Goal: Check status: Check status

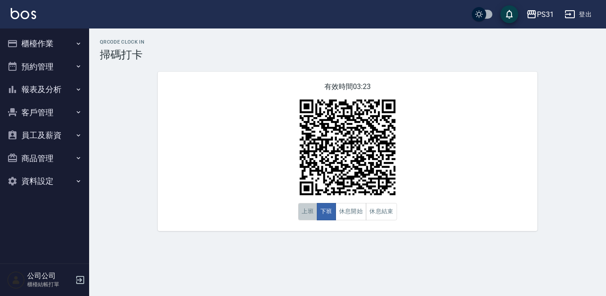
click at [302, 212] on button "上班" at bounding box center [307, 211] width 19 height 17
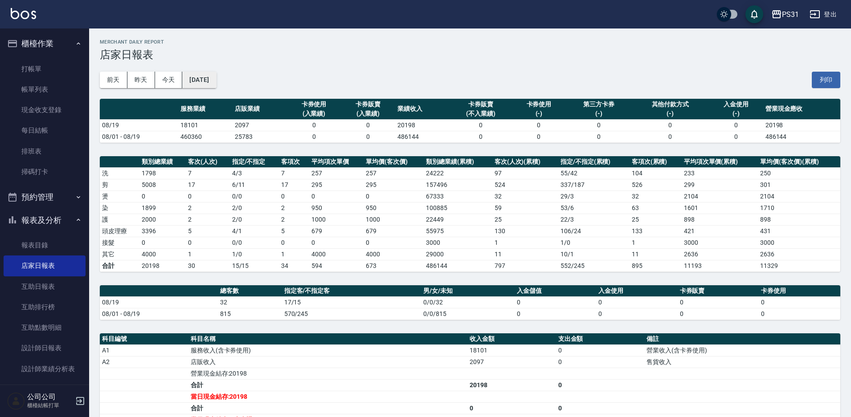
click at [201, 82] on button "[DATE]" at bounding box center [199, 80] width 34 height 16
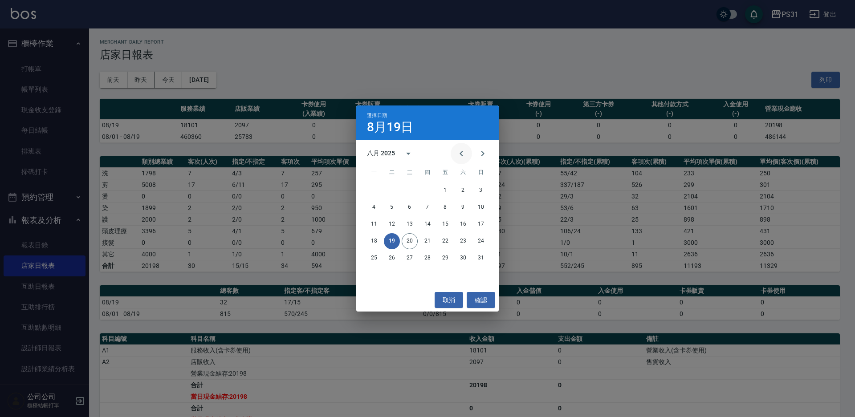
click at [462, 154] on icon "Previous month" at bounding box center [461, 153] width 3 height 5
click at [448, 226] on button "18" at bounding box center [445, 225] width 16 height 16
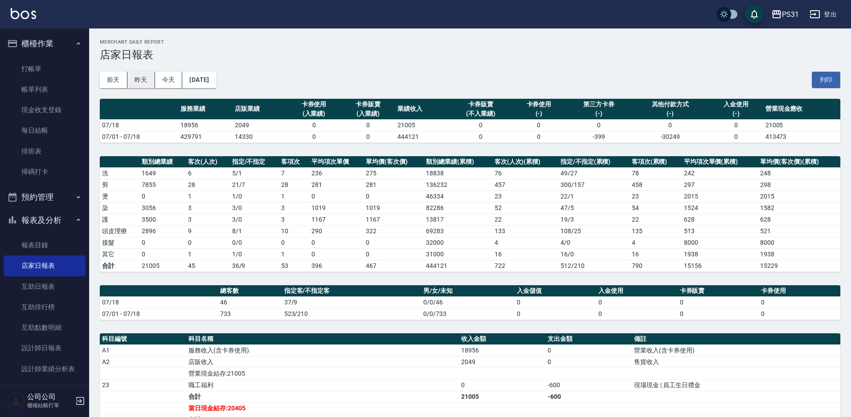
click at [132, 80] on button "昨天" at bounding box center [141, 80] width 28 height 16
